Goal: Task Accomplishment & Management: Use online tool/utility

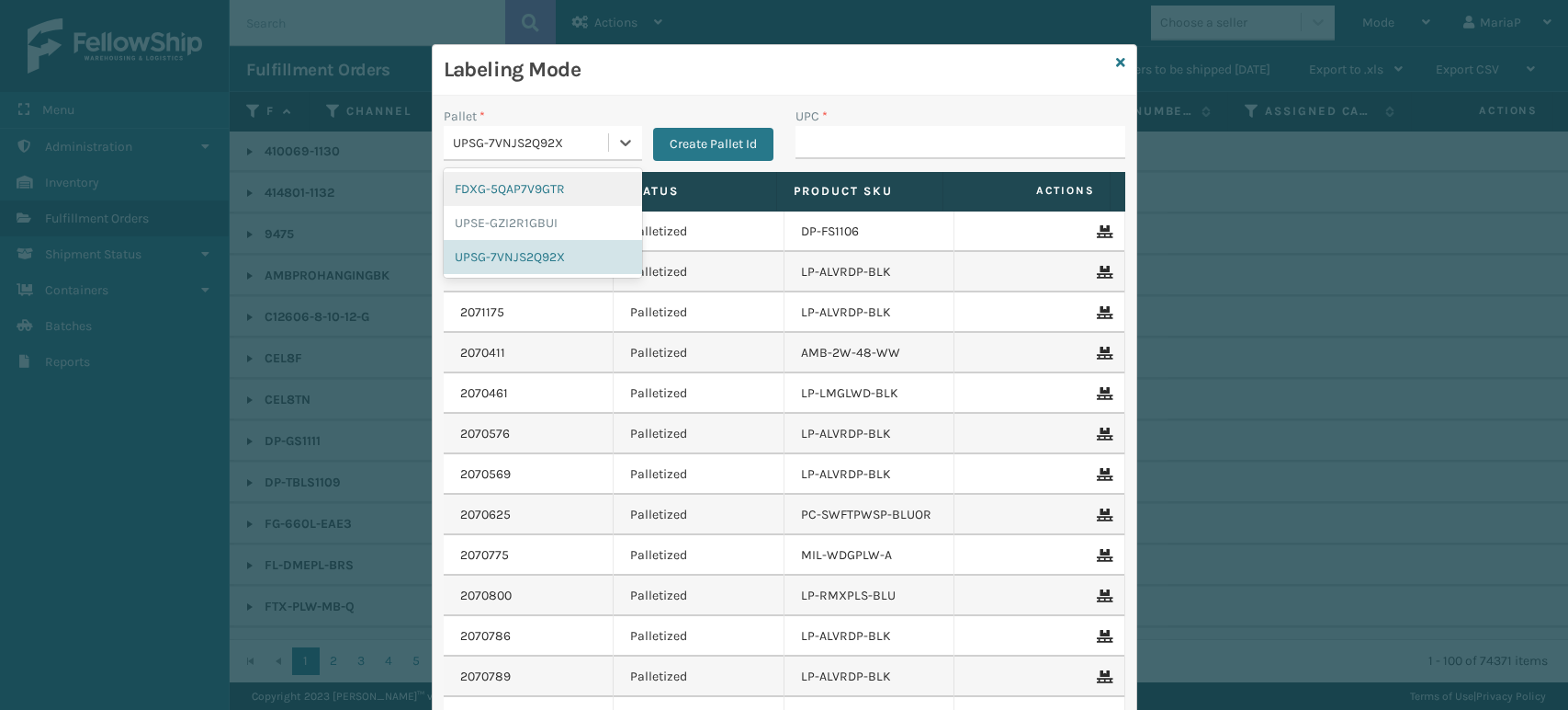
click at [565, 126] on div "UPSG-7VNJS2Q92X" at bounding box center [543, 143] width 198 height 35
click at [521, 184] on div "FDXG-5QAP7V9GTR" at bounding box center [543, 189] width 198 height 34
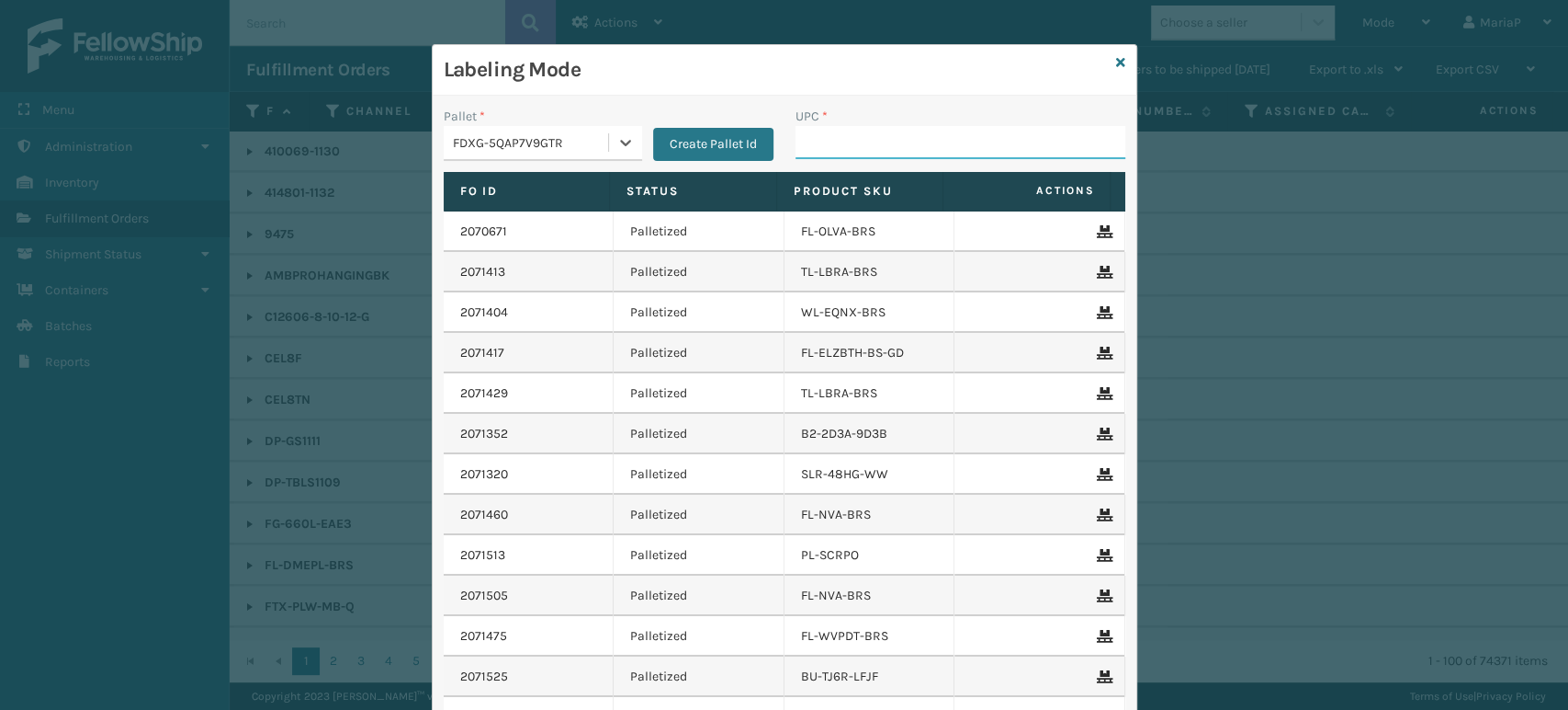
drag, startPoint x: 792, startPoint y: 140, endPoint x: 794, endPoint y: 132, distance: 8.2
click at [795, 140] on input "UPC *" at bounding box center [960, 142] width 330 height 33
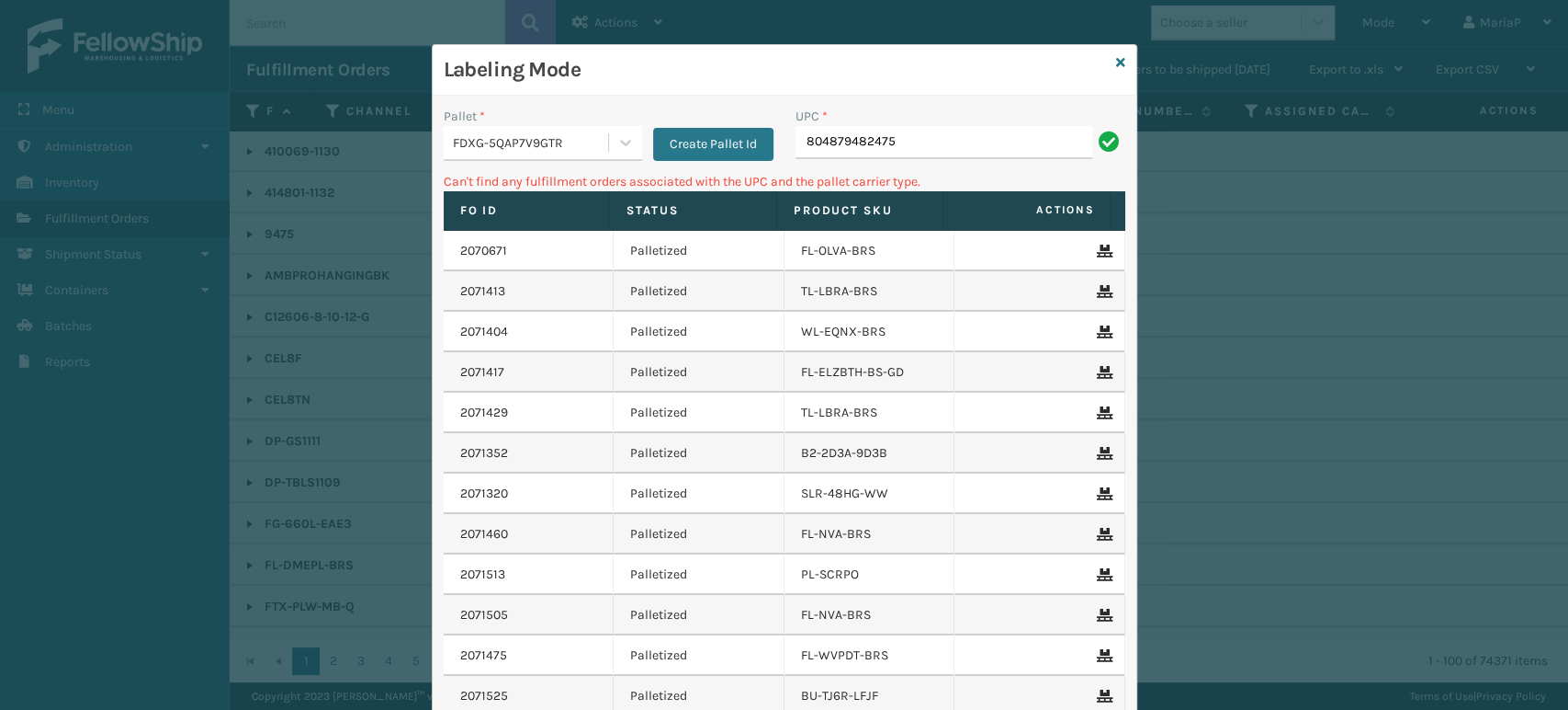
click at [593, 128] on div "FDXG-5QAP7V9GTR" at bounding box center [526, 143] width 164 height 31
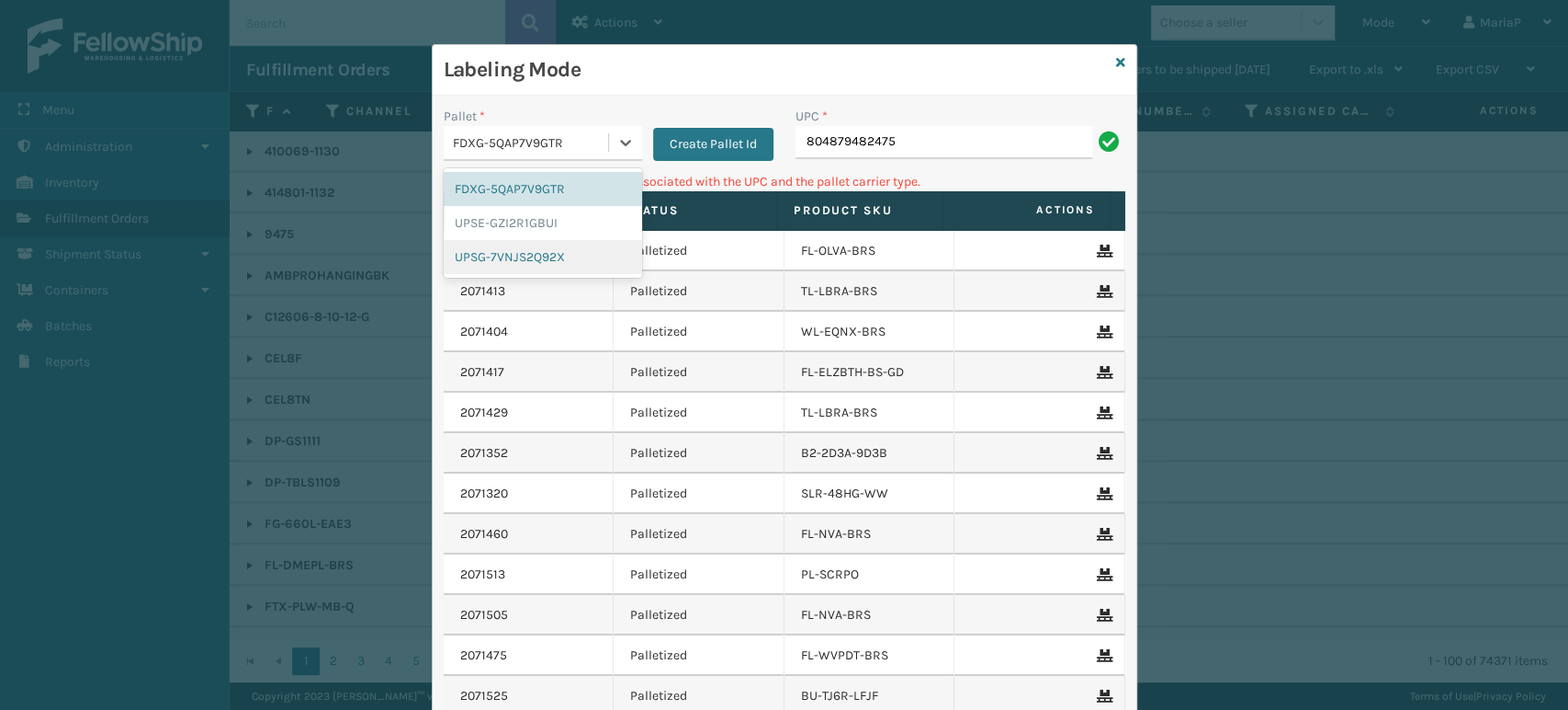
click at [546, 243] on div "UPSG-7VNJS2Q92X" at bounding box center [543, 257] width 198 height 34
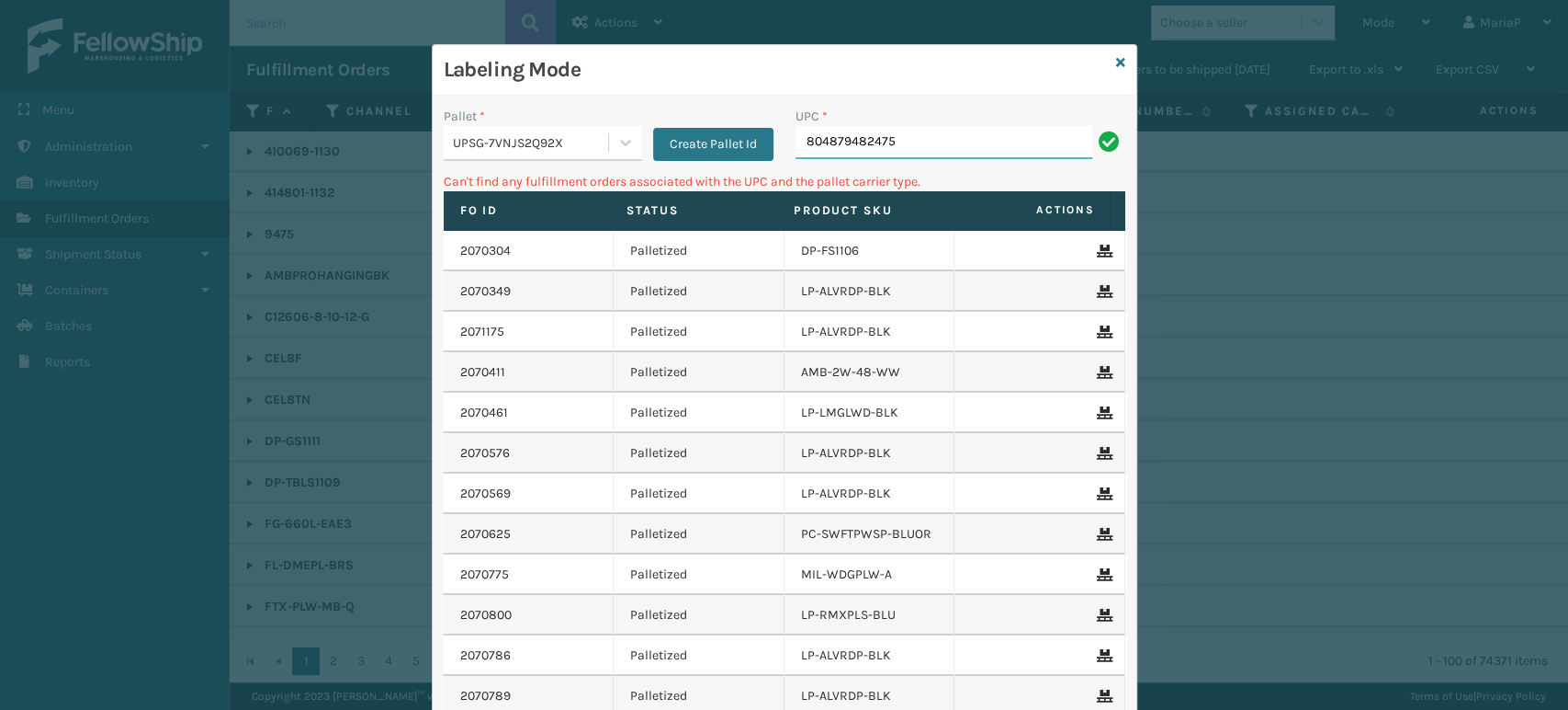
click at [894, 131] on input "804879482475" at bounding box center [943, 142] width 297 height 33
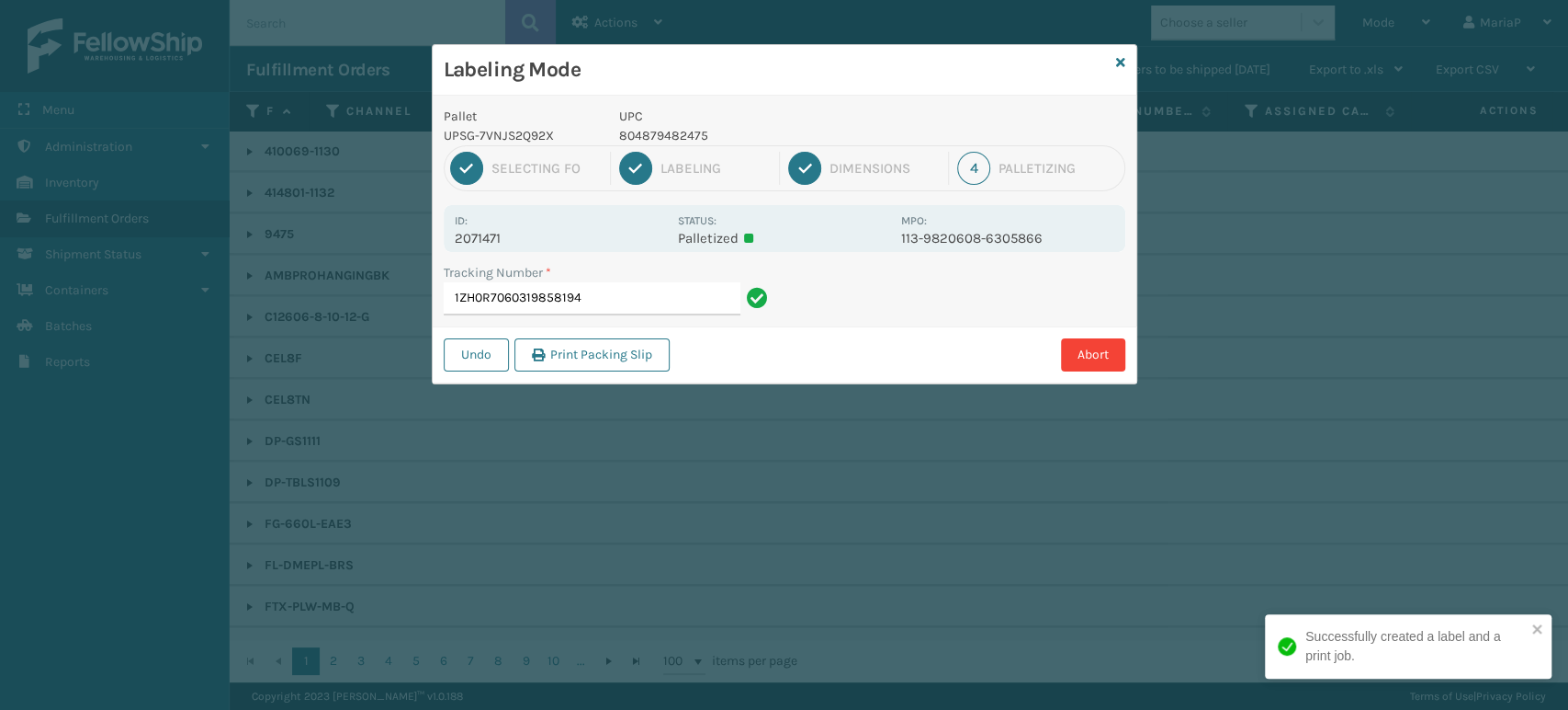
click at [688, 133] on p "804879482475" at bounding box center [754, 136] width 271 height 19
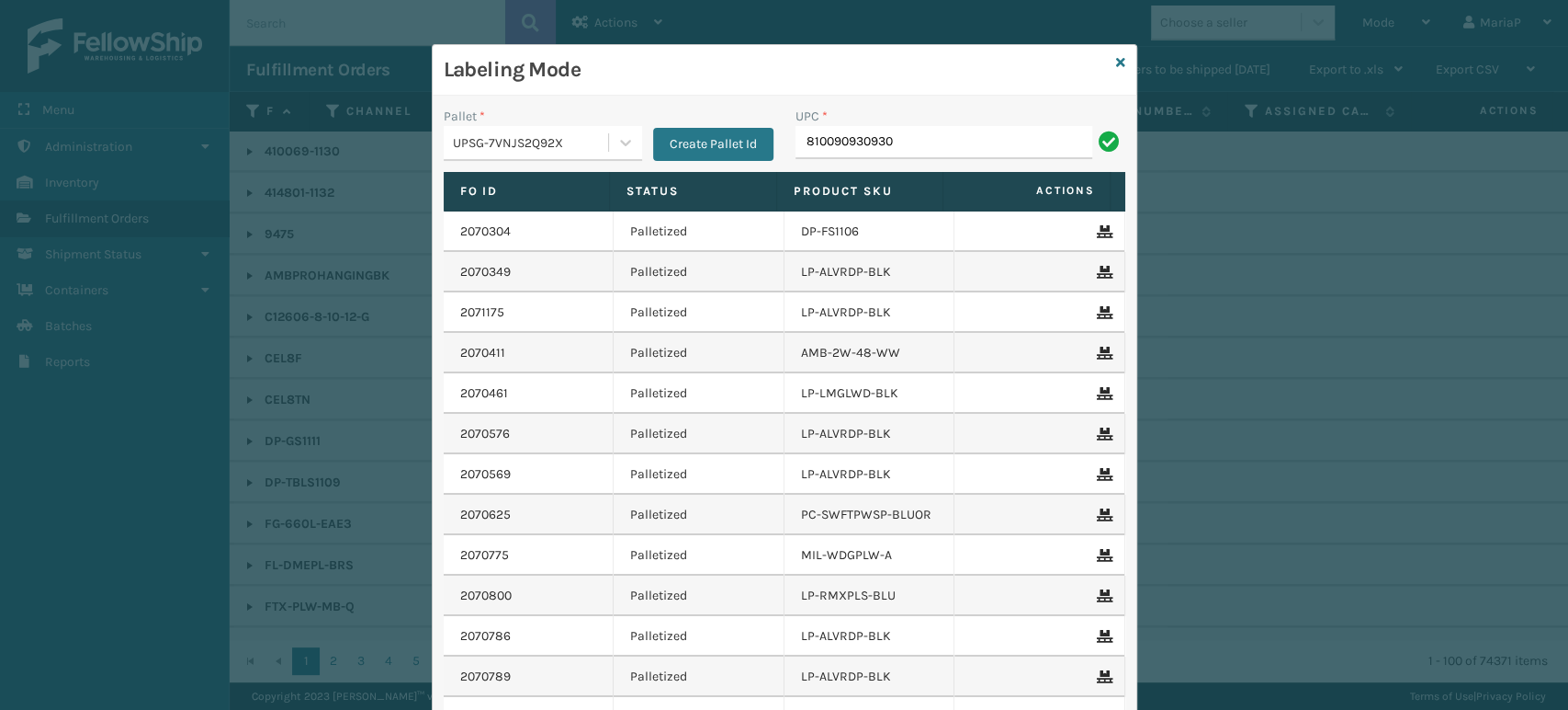
type input "810090930930"
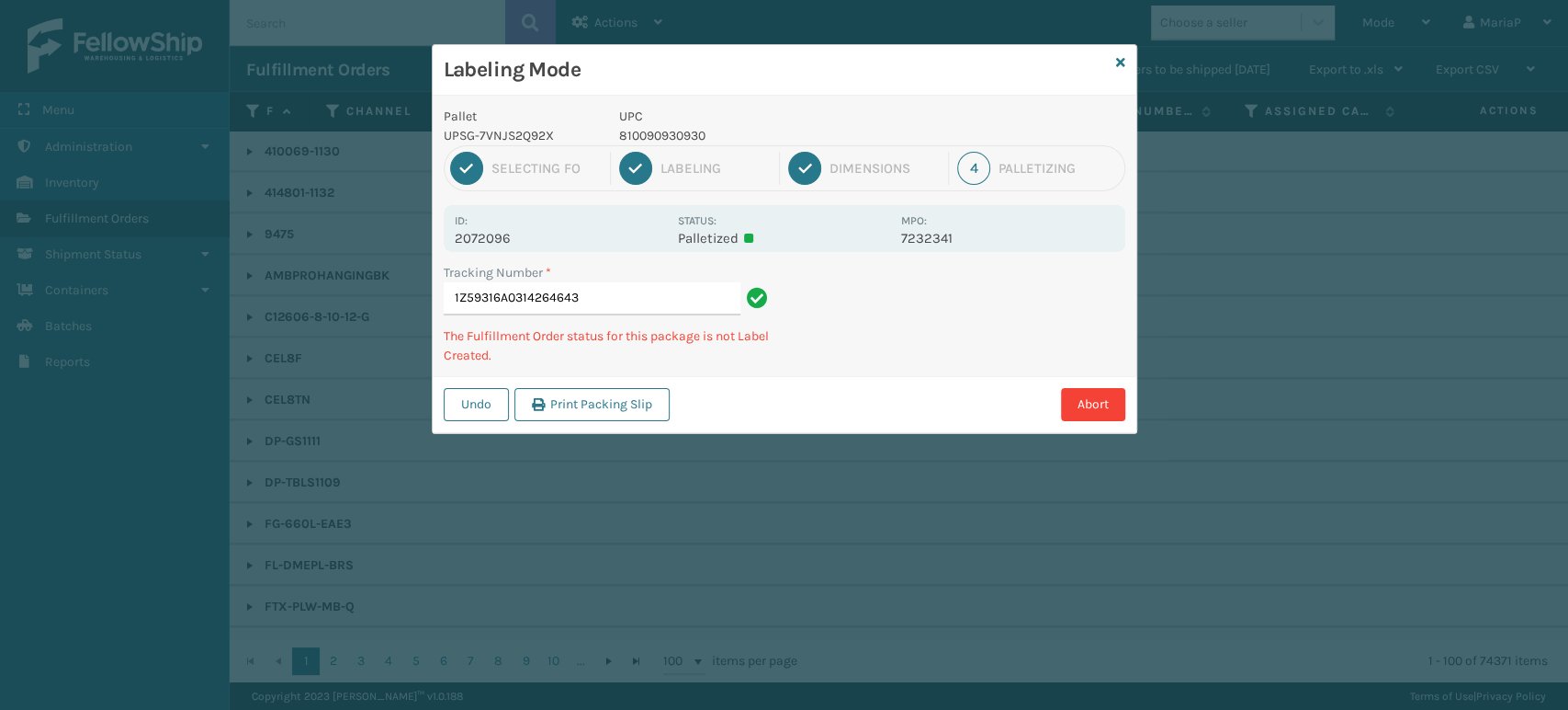
type input "1Z59316A0314264643810090930930"
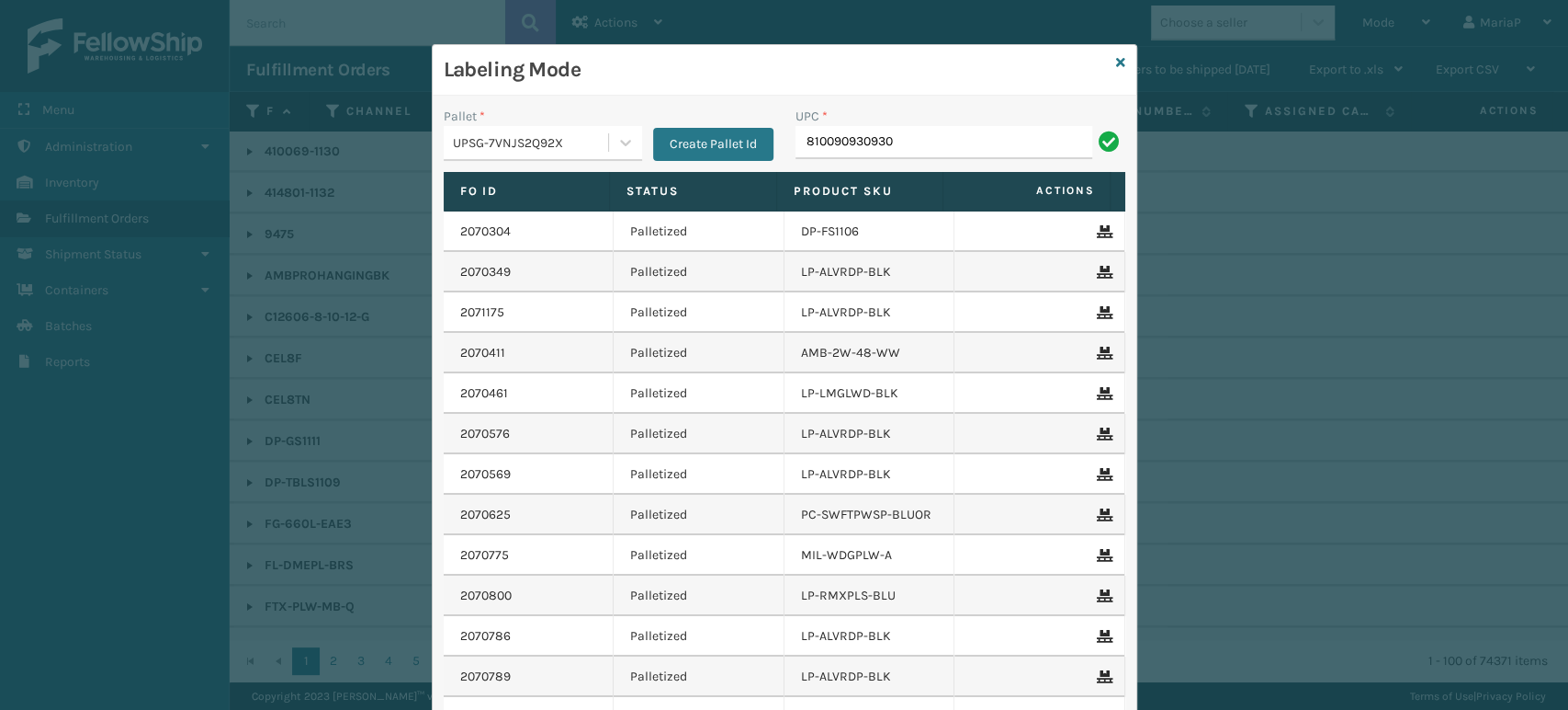
type input "810090930930"
drag, startPoint x: 375, startPoint y: 63, endPoint x: 344, endPoint y: 6, distance: 64.9
click at [374, 61] on div "Labeling Mode Pallet * UPSG-7VNJS2Q92X Create Pallet Id UPC * 810090930930 Fo I…" at bounding box center [784, 355] width 1568 height 710
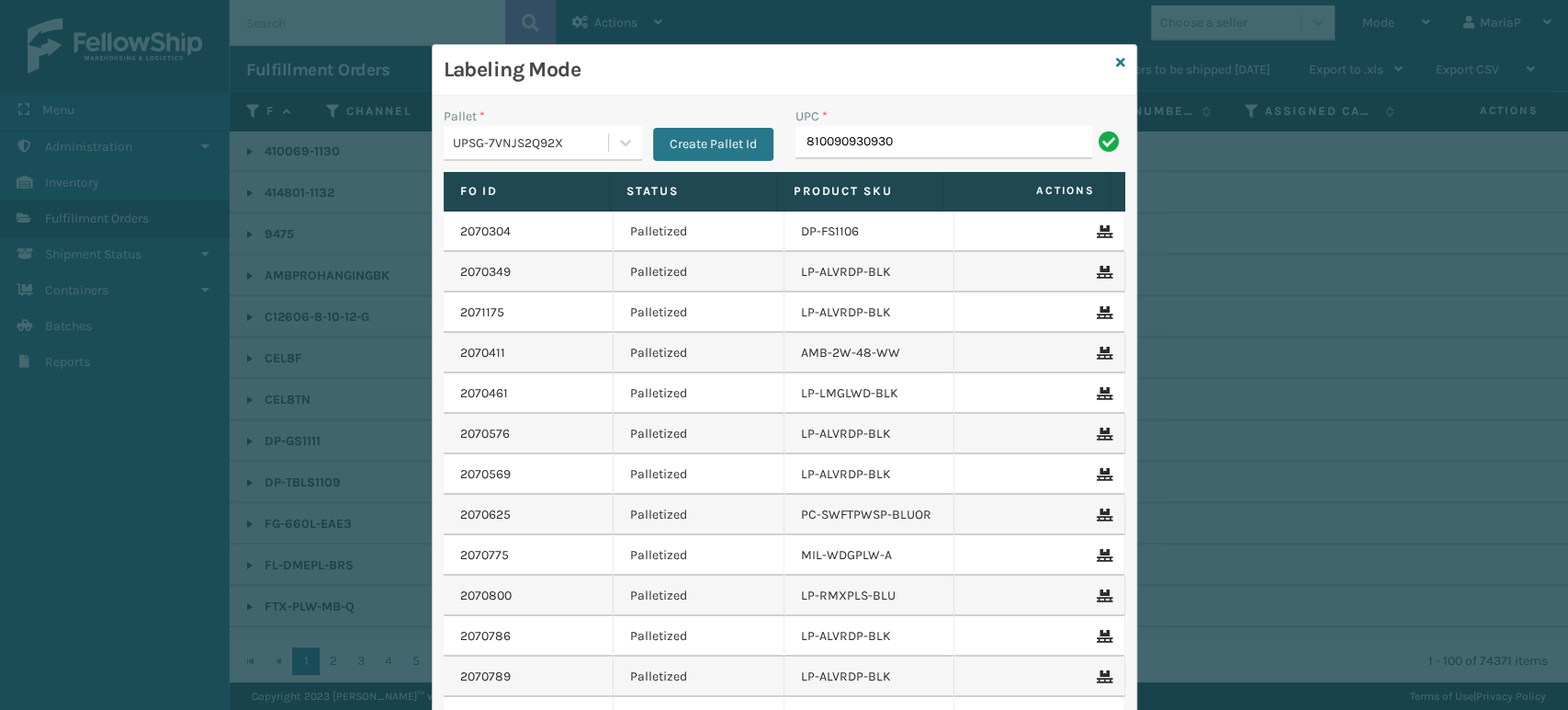
type input "810090930930"
click at [899, 146] on input "810090930930" at bounding box center [943, 142] width 297 height 33
click at [900, 145] on input "810090930930" at bounding box center [943, 142] width 297 height 33
click at [901, 138] on input "810090930930" at bounding box center [943, 142] width 297 height 33
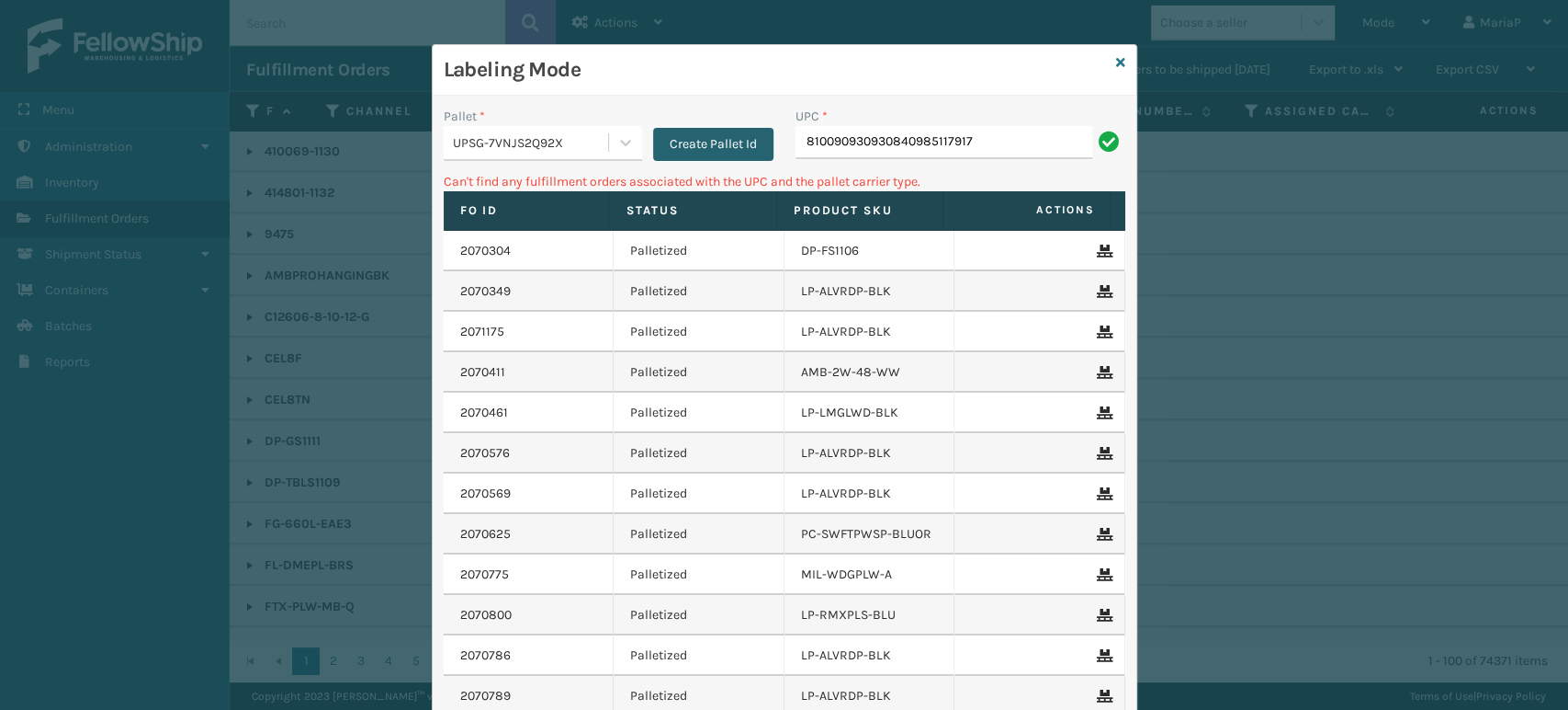
drag, startPoint x: 888, startPoint y: 146, endPoint x: 679, endPoint y: 145, distance: 209.0
click at [679, 145] on div "Pallet * UPSG-7VNJS2Q92X Create Pallet Id UPC * 810090930930840985117917" at bounding box center [785, 139] width 704 height 65
type input "840985117917"
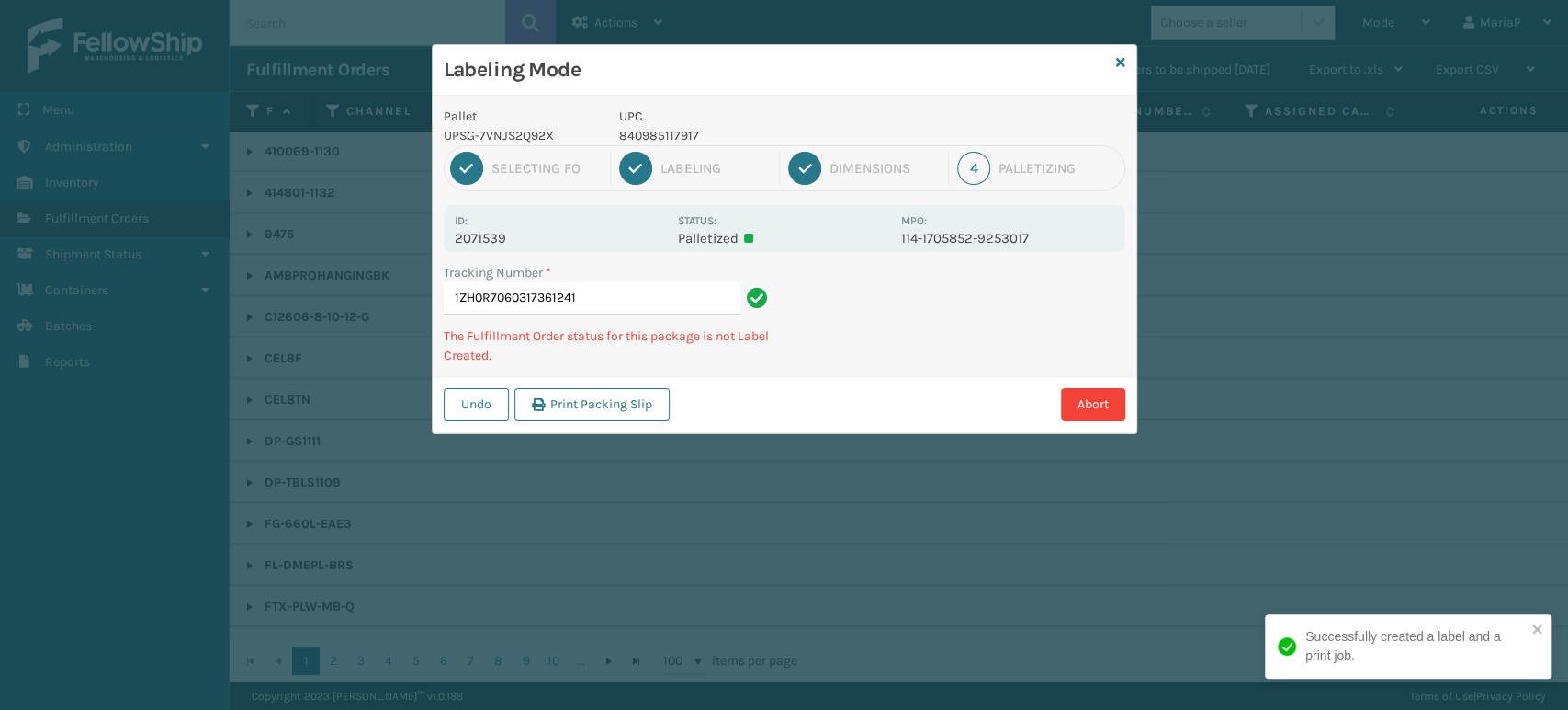
click at [641, 131] on p "840985117917" at bounding box center [754, 136] width 271 height 19
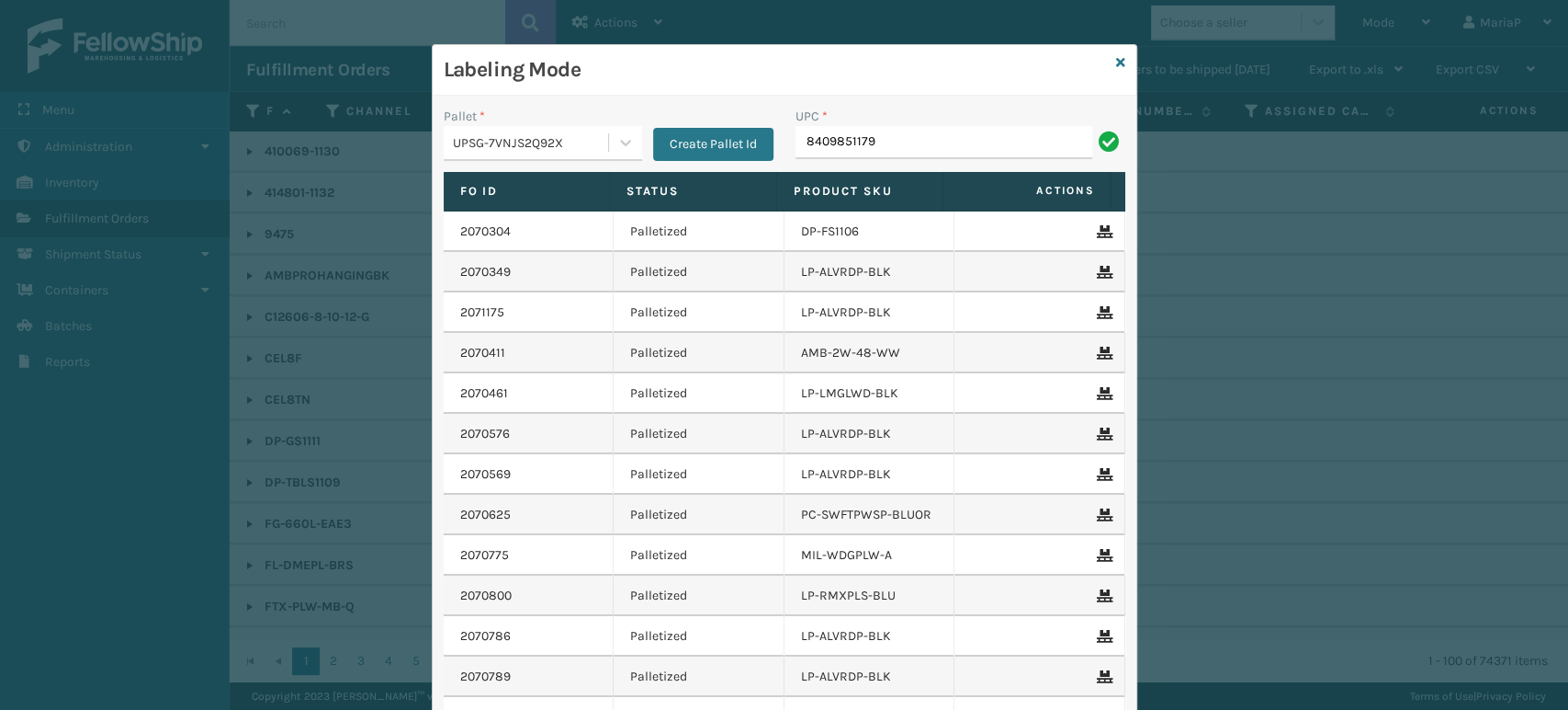
type input "84098511791"
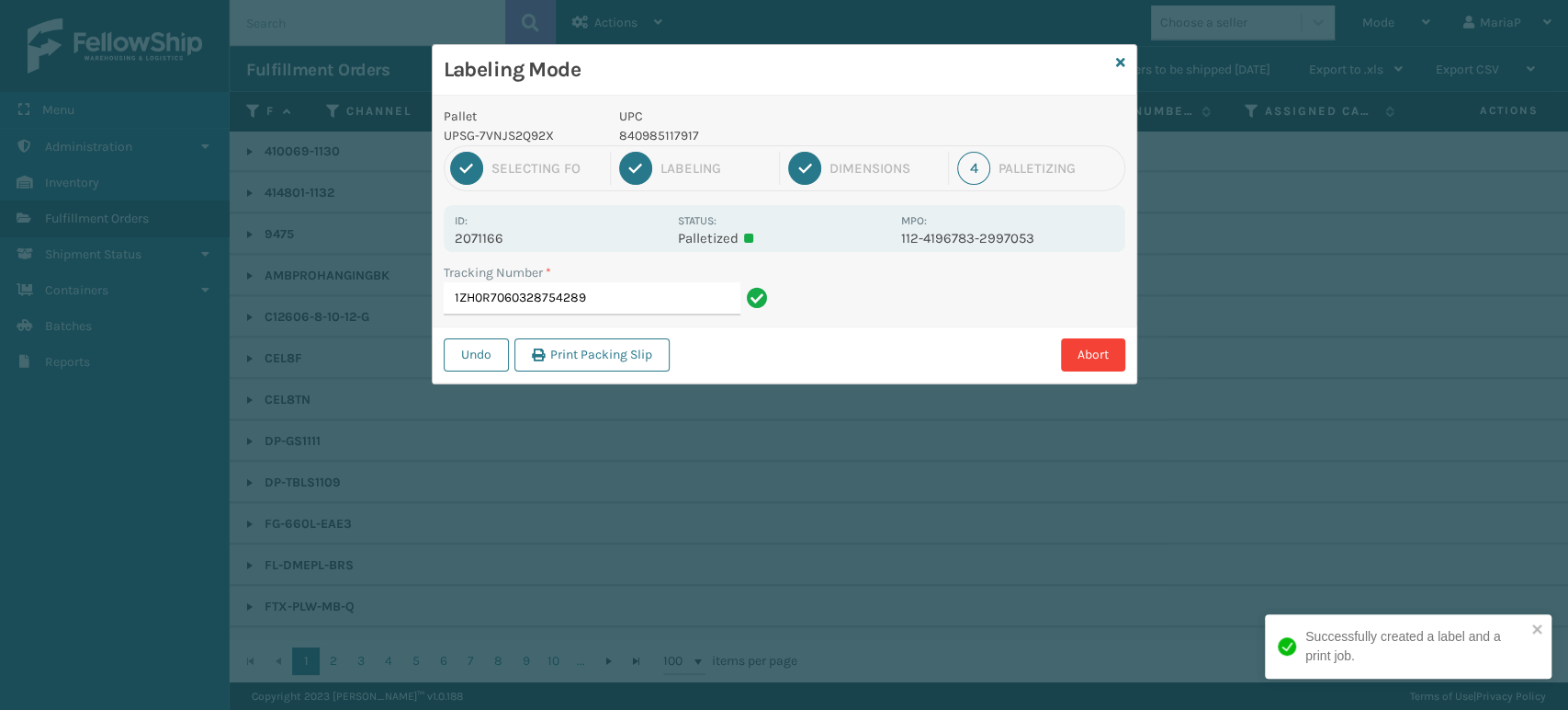
click at [661, 138] on p "840985117917" at bounding box center [754, 136] width 271 height 19
click at [660, 138] on p "840985117917" at bounding box center [754, 136] width 271 height 19
click at [649, 123] on p "UPC" at bounding box center [754, 116] width 271 height 19
click at [654, 122] on p "UPC" at bounding box center [754, 116] width 271 height 19
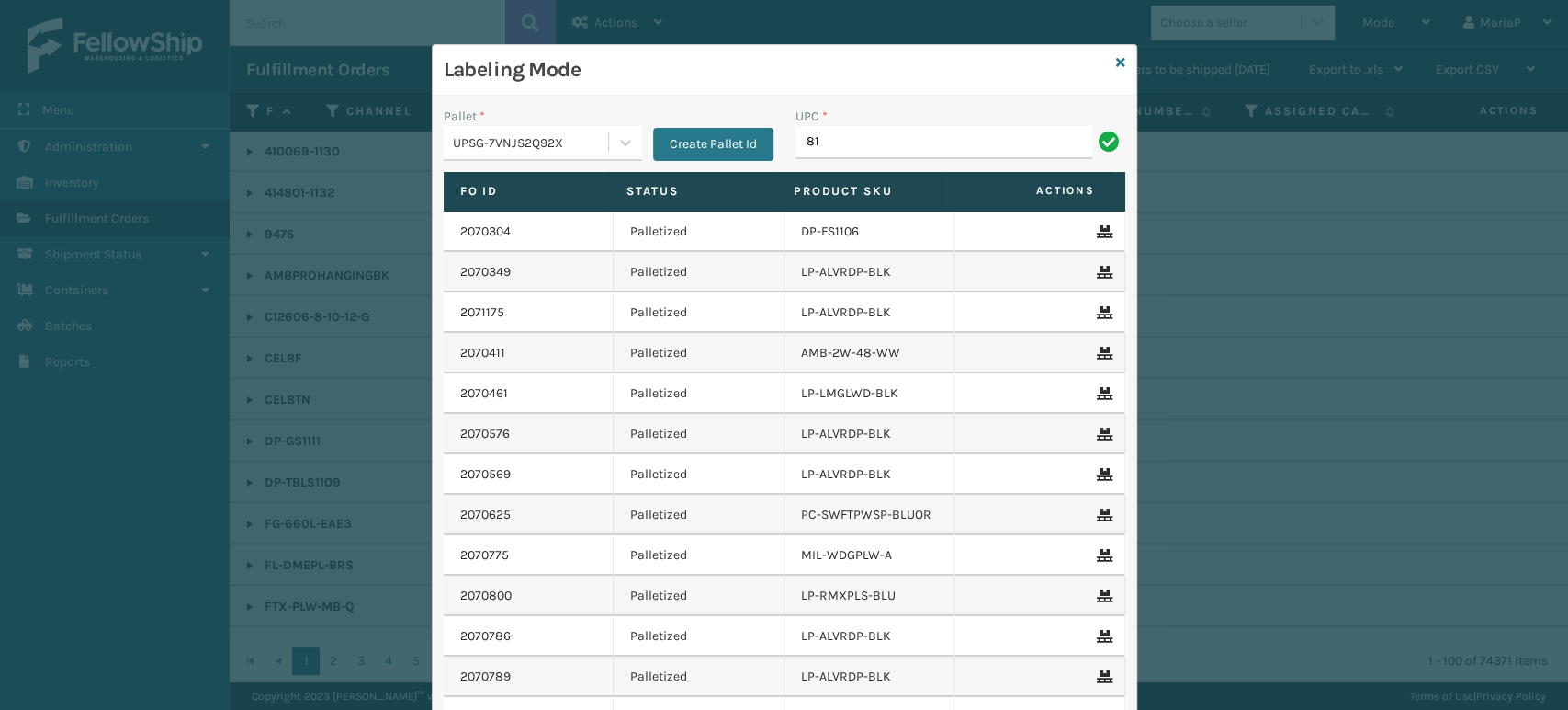
type input "8"
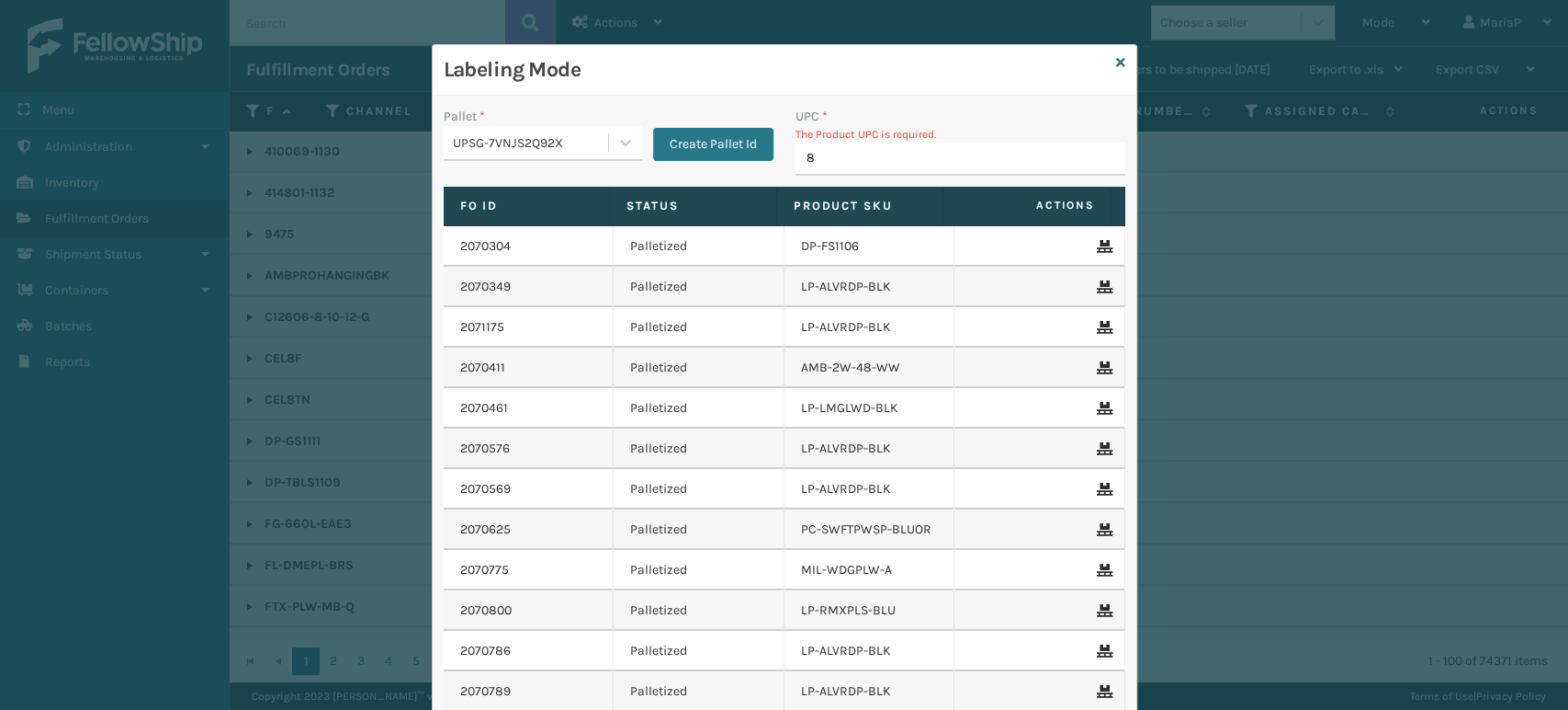
type input "84"
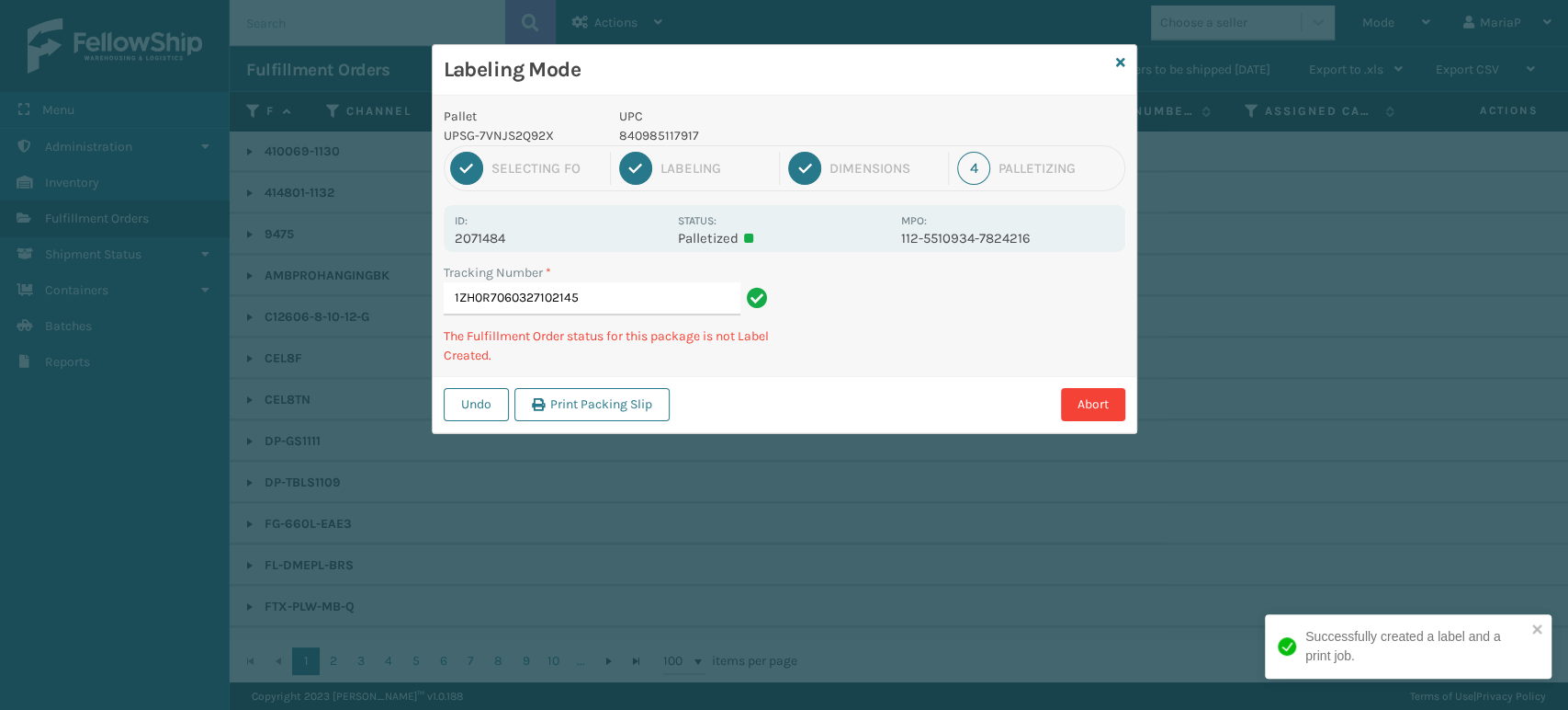
click at [640, 131] on p "840985117917" at bounding box center [754, 136] width 271 height 19
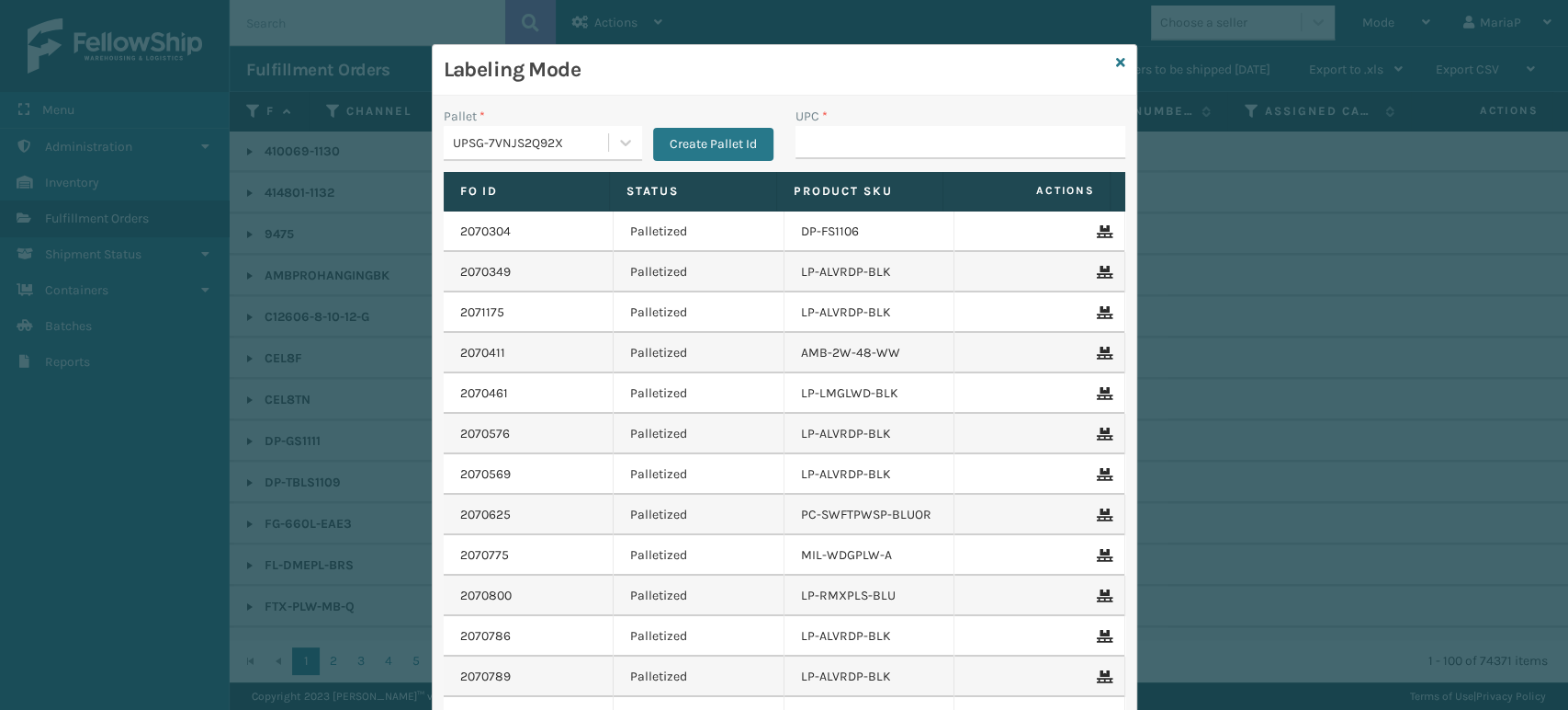
drag, startPoint x: 811, startPoint y: 176, endPoint x: 842, endPoint y: 132, distance: 53.8
click at [841, 132] on input "UPC *" at bounding box center [960, 142] width 330 height 33
type input "8"
type input "840985117"
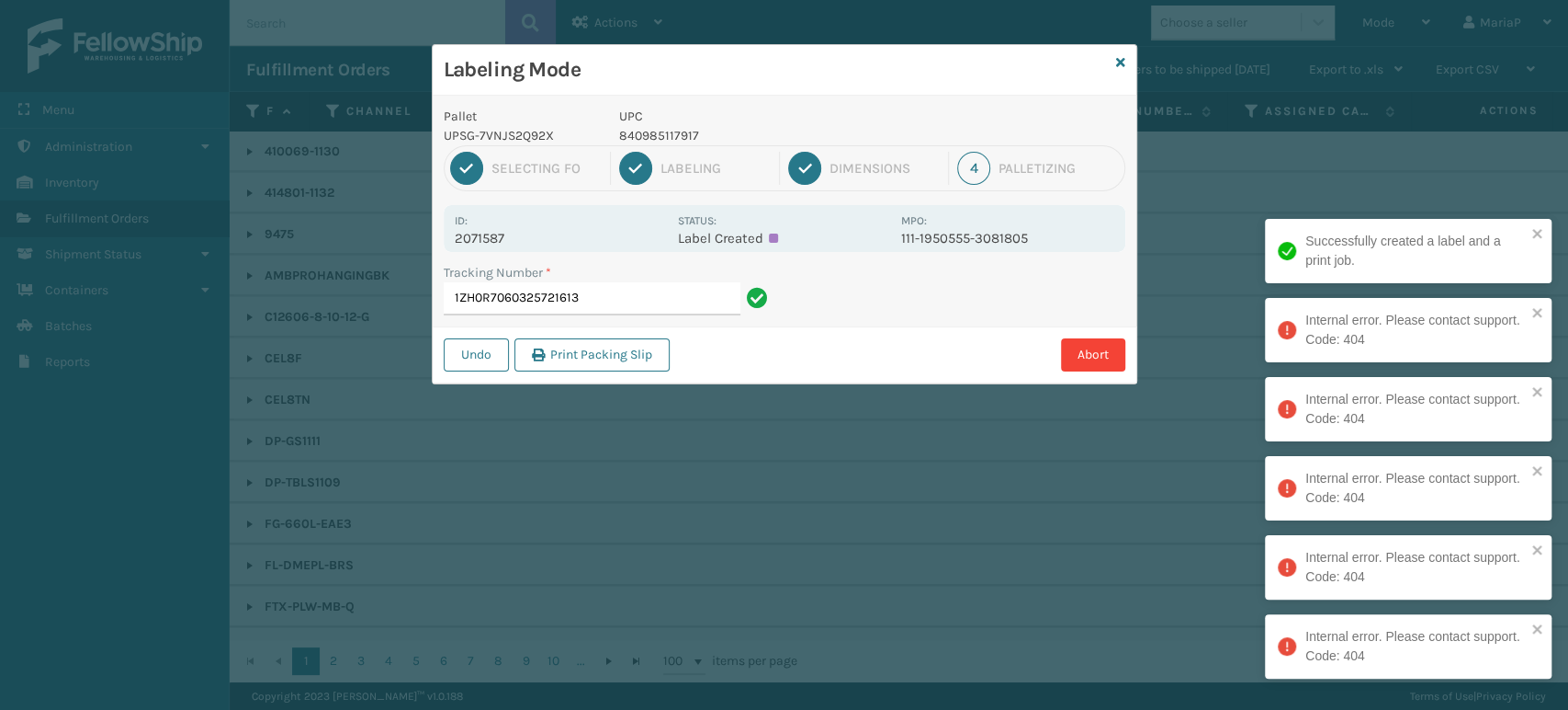
type input "1ZH0R7060325721613"
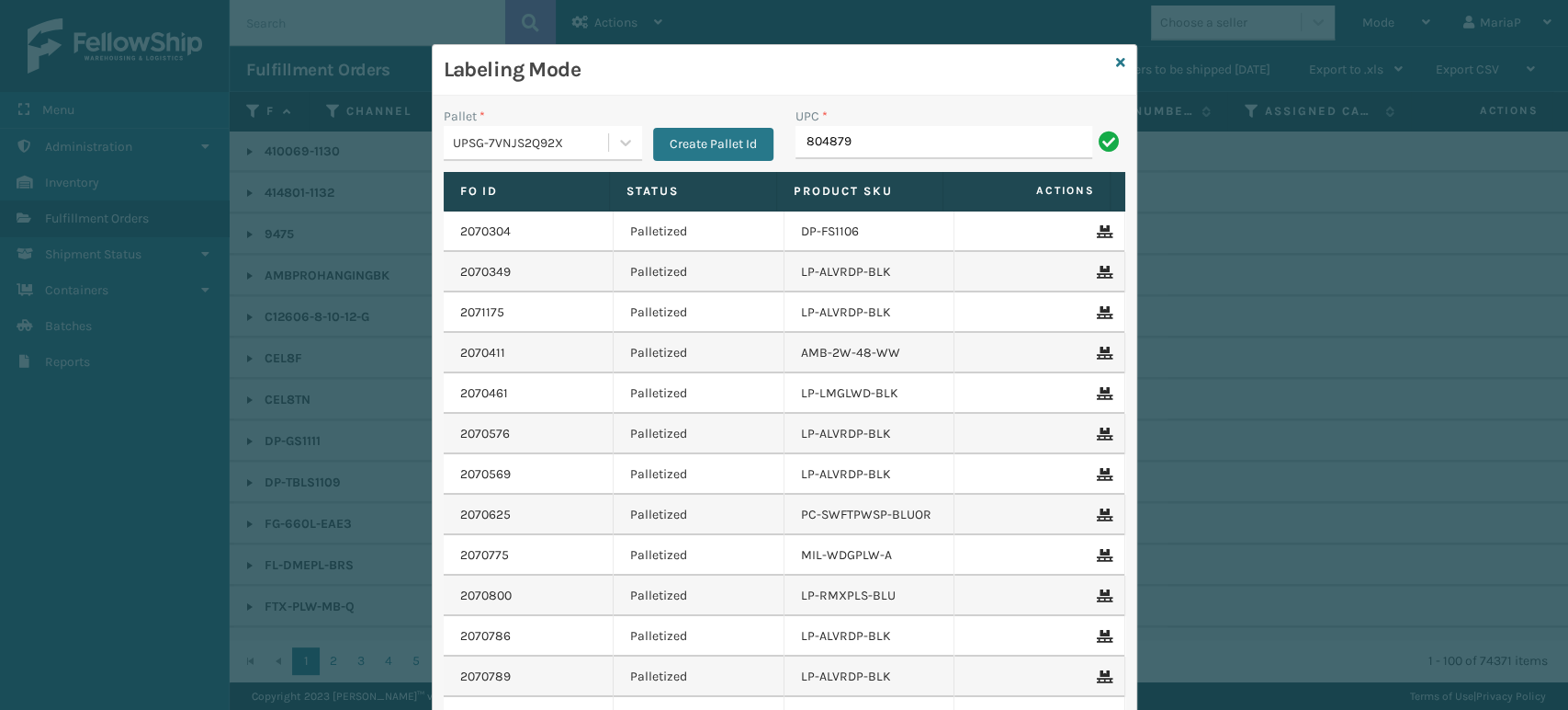
type input "8048794"
type input "840985124038"
type input "84098512330"
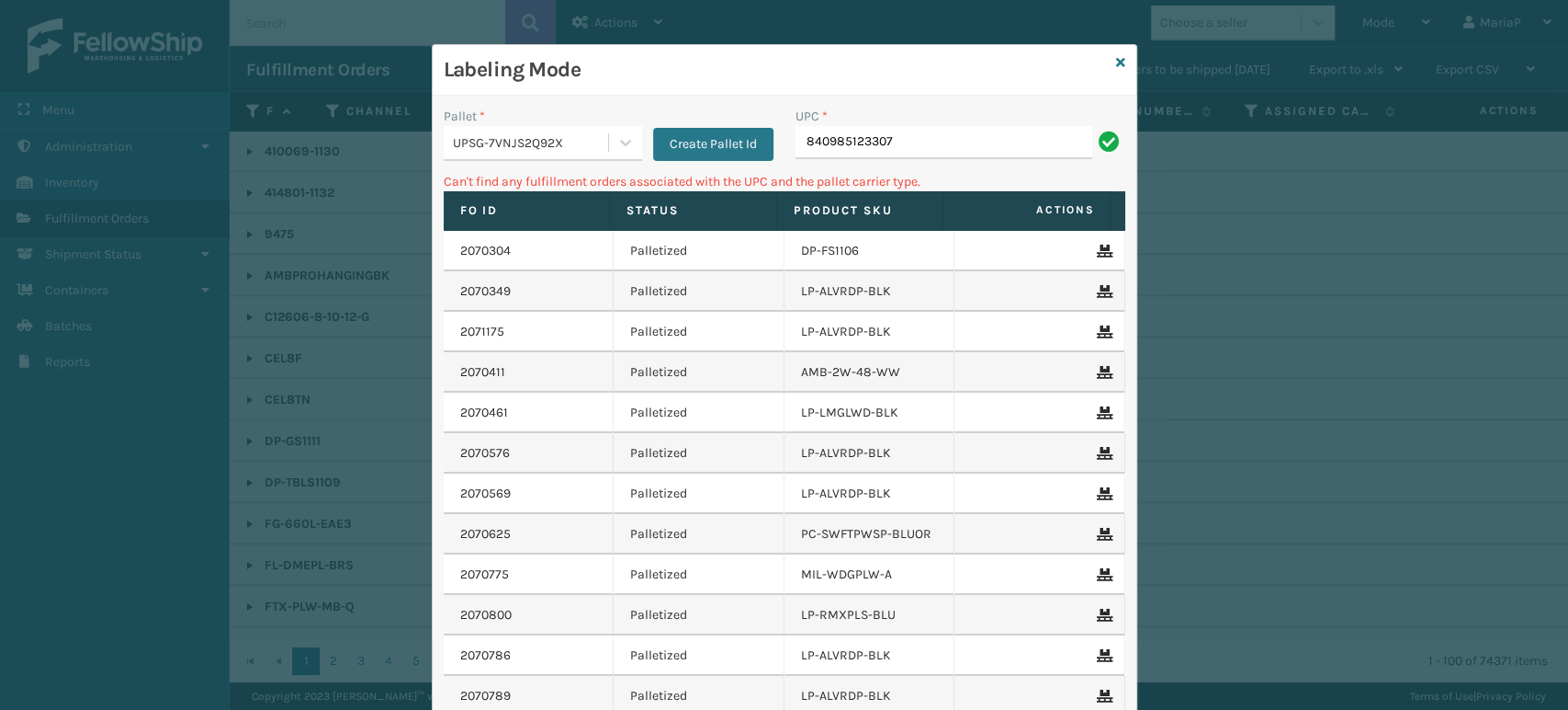
click at [795, 152] on input "840985123307" at bounding box center [943, 142] width 297 height 33
type input "00840985123307"
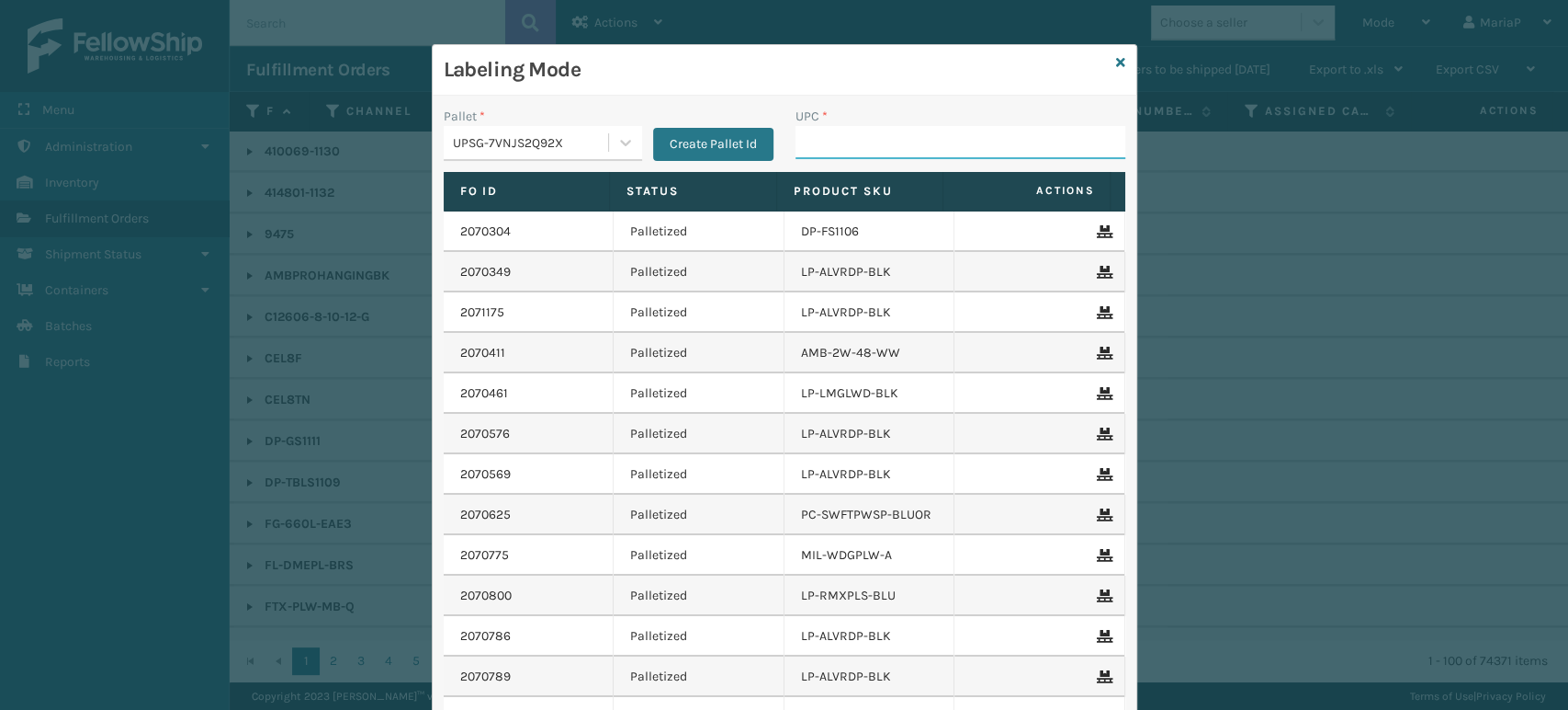
paste input "840985114008"
type input "840985114008"
